Goal: Task Accomplishment & Management: Manage account settings

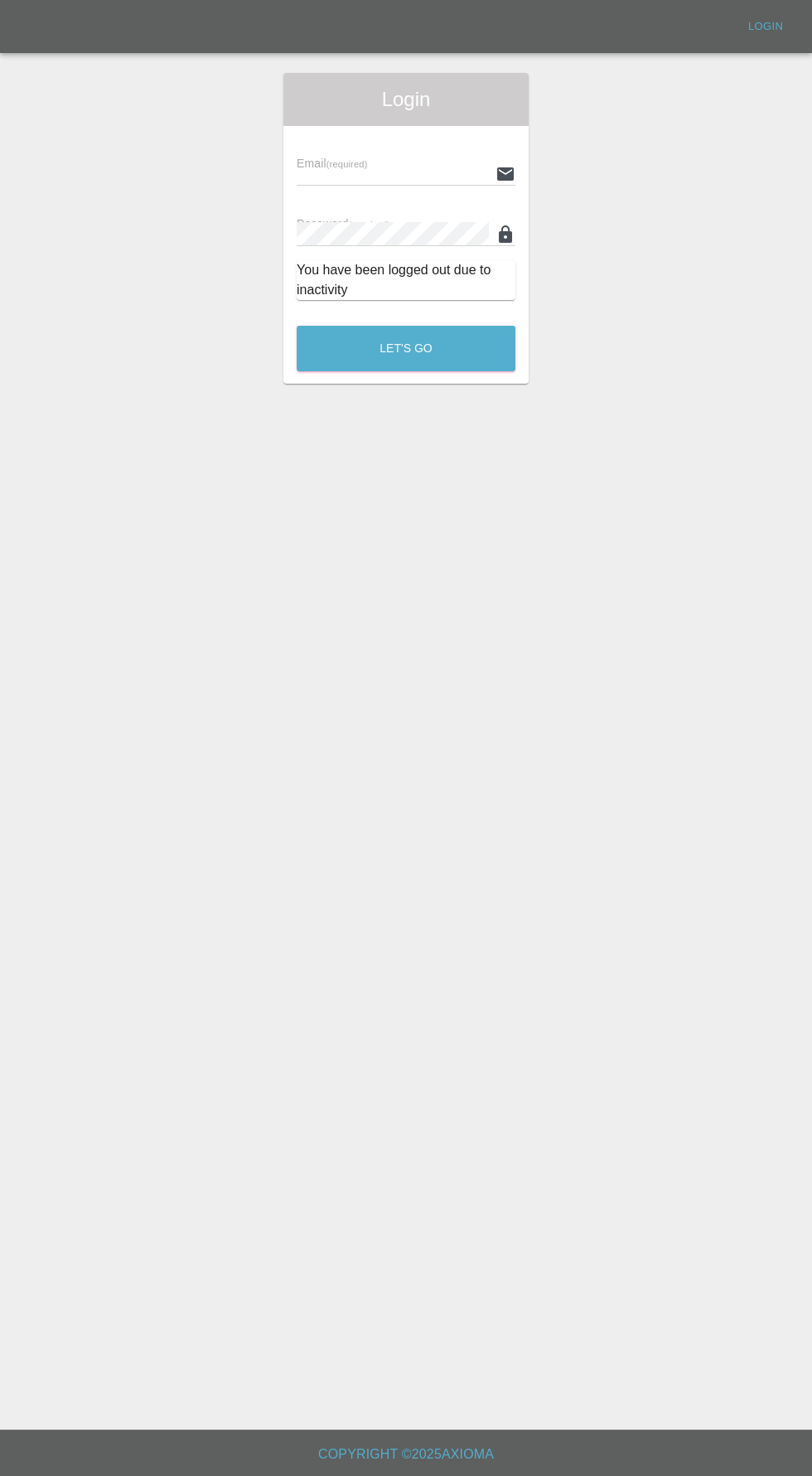
click at [356, 170] on input "text" at bounding box center [392, 173] width 192 height 24
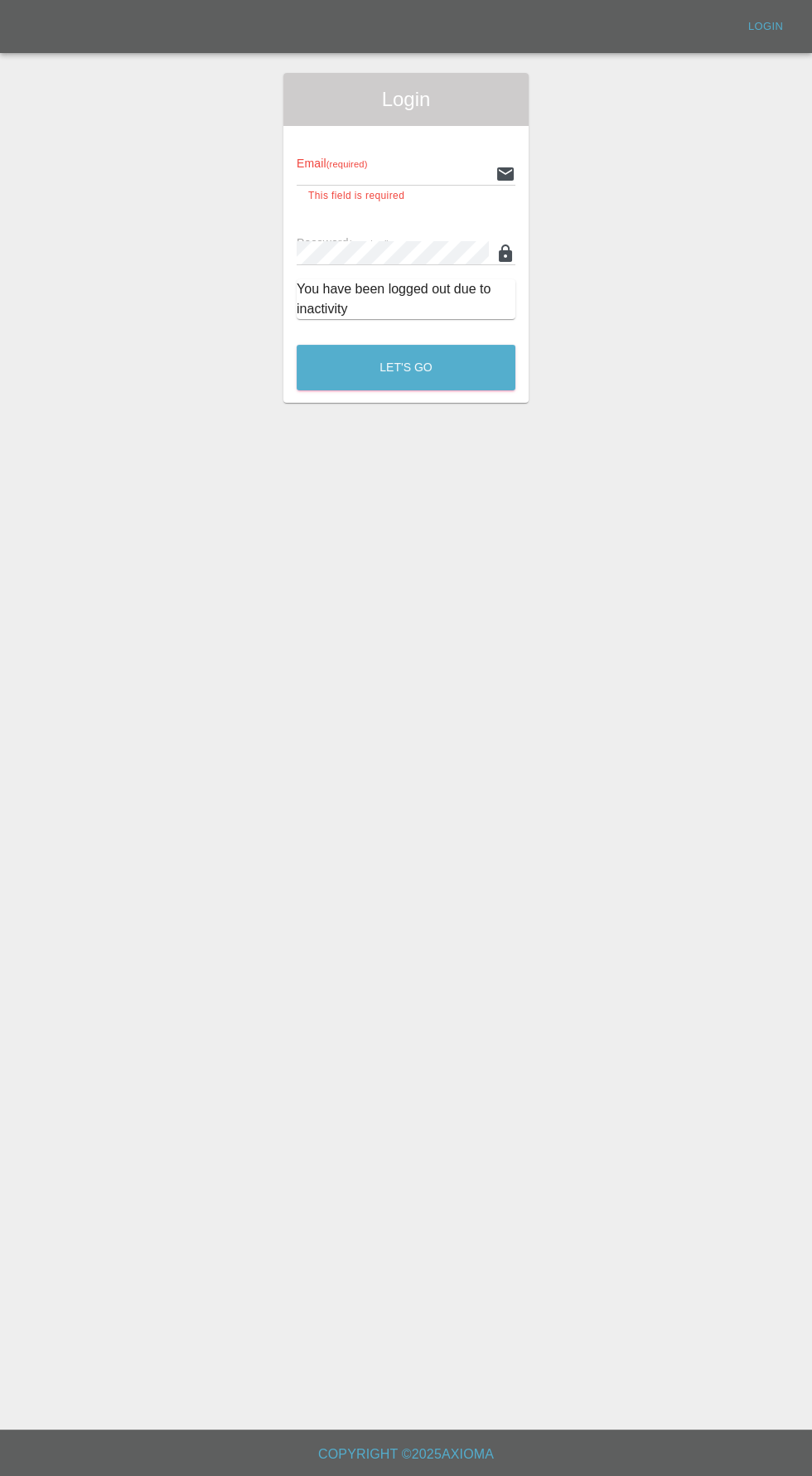
type input "[EMAIL_ADDRESS][DOMAIN_NAME]"
click at [297, 345] on button "Let's Go" at bounding box center [406, 368] width 219 height 46
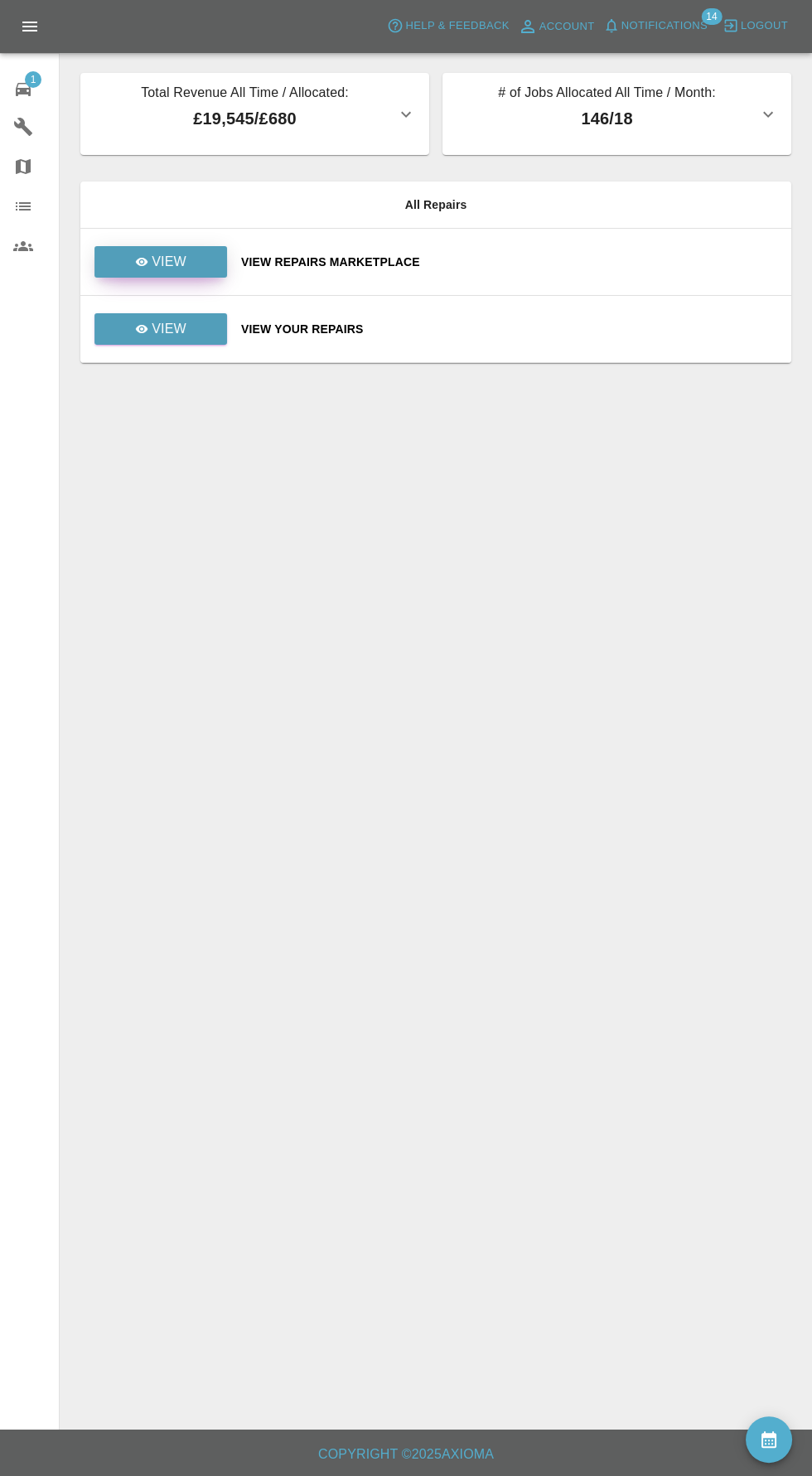
click at [200, 274] on link "View" at bounding box center [160, 262] width 132 height 32
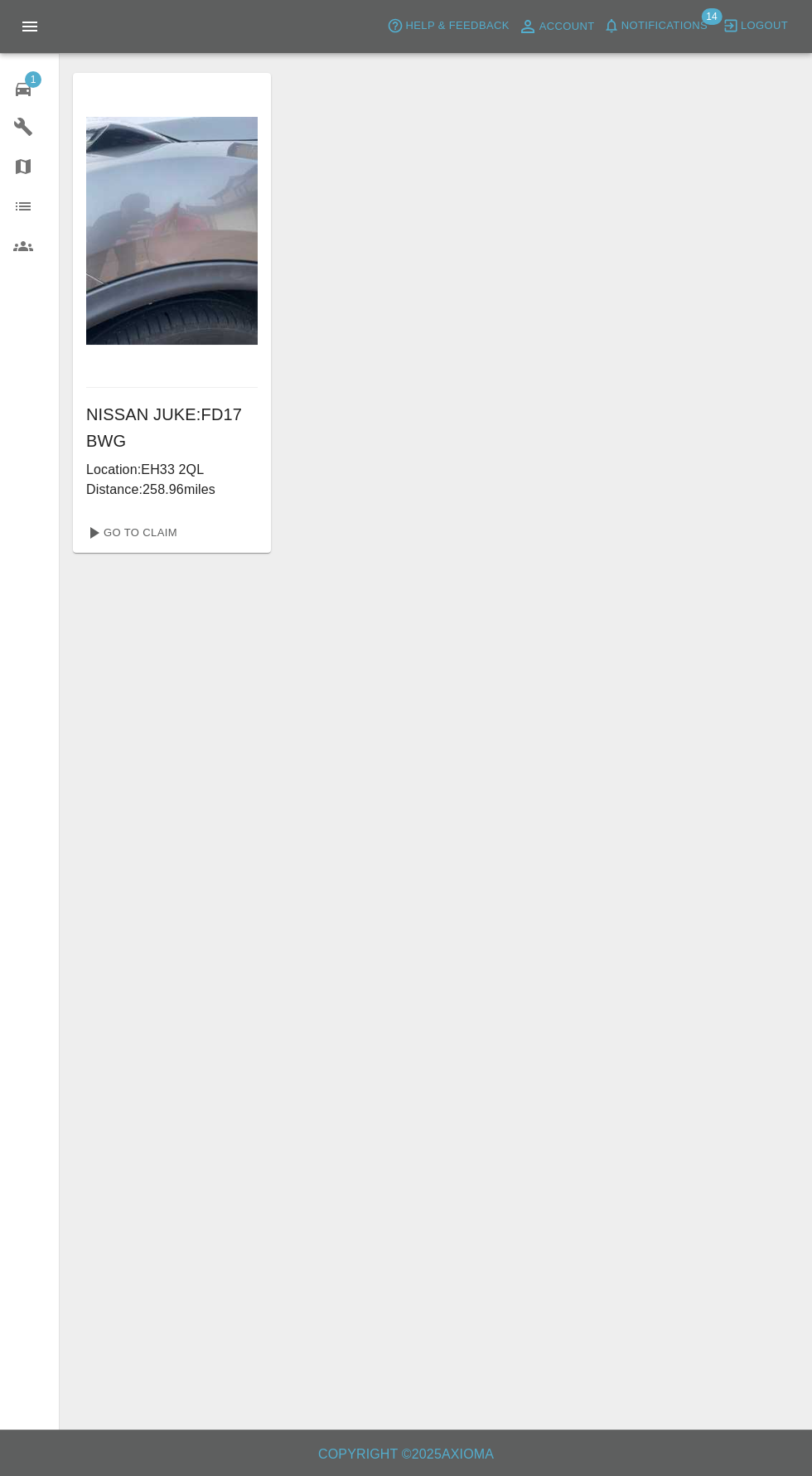
click at [34, 91] on div "1" at bounding box center [37, 87] width 47 height 24
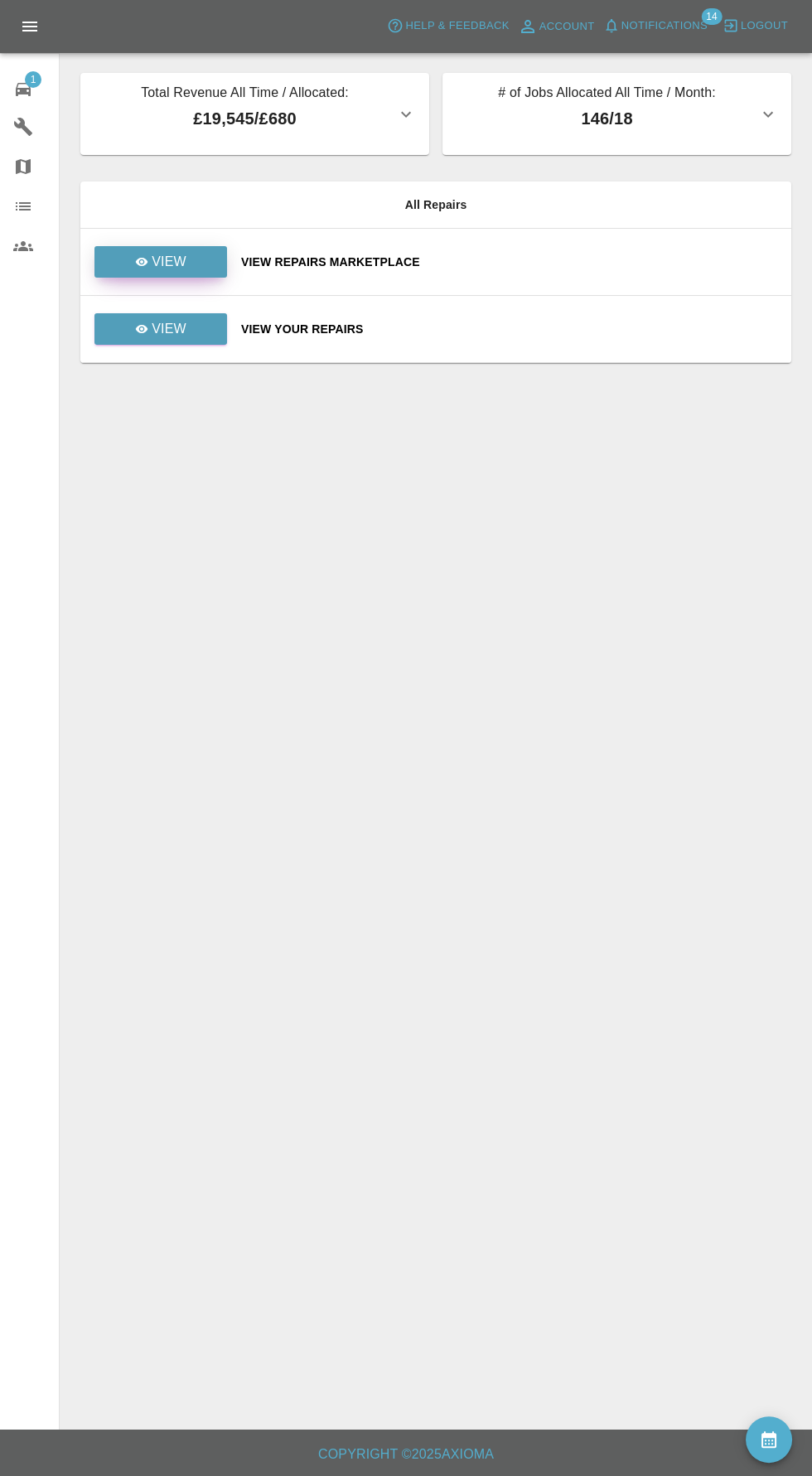
click at [111, 257] on link "View" at bounding box center [160, 262] width 132 height 32
